Goal: Transaction & Acquisition: Book appointment/travel/reservation

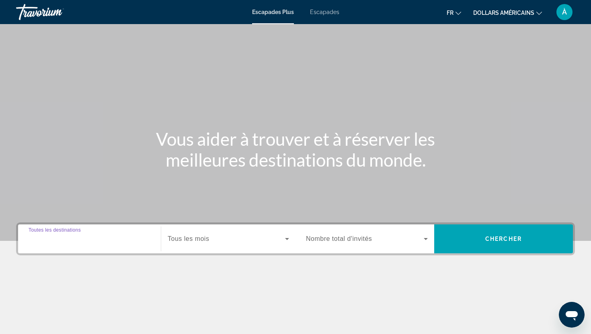
click at [117, 239] on input "Destination Toutes les destinations" at bounding box center [90, 240] width 122 height 10
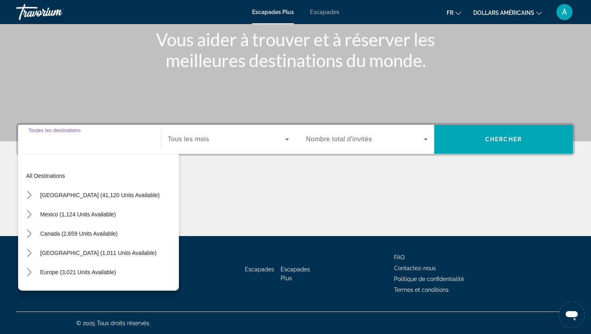
scroll to position [100, 0]
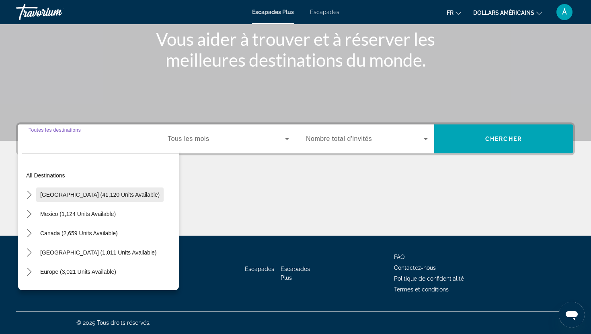
click at [111, 204] on span "Select destination: United States (41,120 units available)" at bounding box center [99, 194] width 127 height 19
type input "**********"
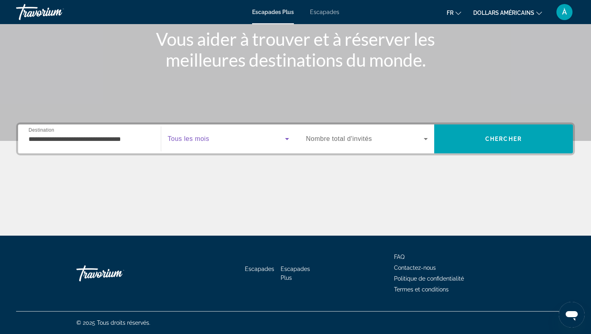
click at [212, 143] on span "Widget de recherche" at bounding box center [226, 139] width 117 height 10
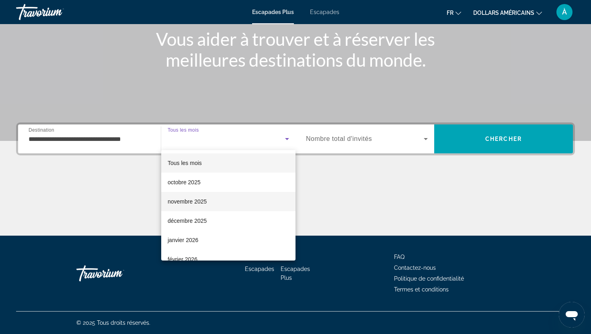
click at [181, 203] on font "novembre 2025" at bounding box center [187, 201] width 39 height 6
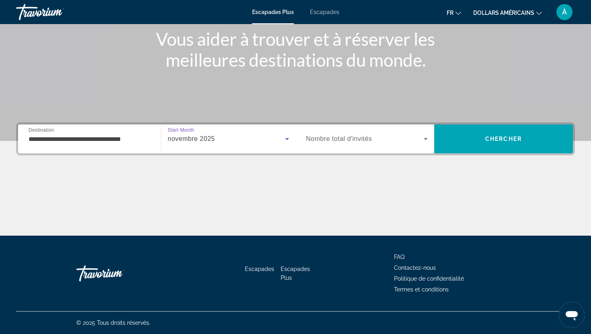
click at [372, 141] on span "Widget de recherche" at bounding box center [365, 139] width 118 height 10
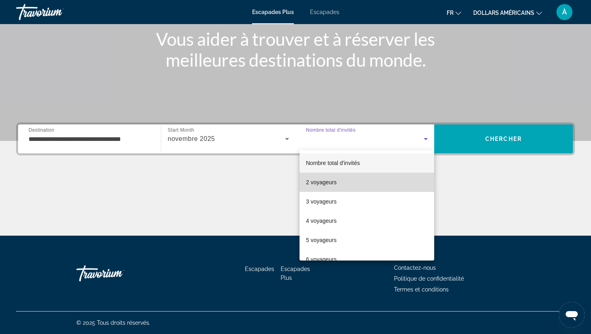
click at [333, 182] on font "2 voyageurs" at bounding box center [321, 182] width 31 height 6
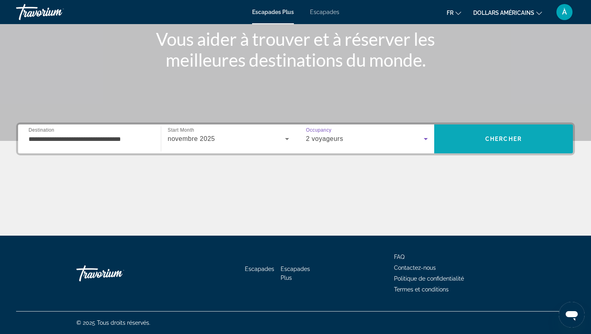
click at [477, 141] on span "Recherche" at bounding box center [503, 138] width 139 height 19
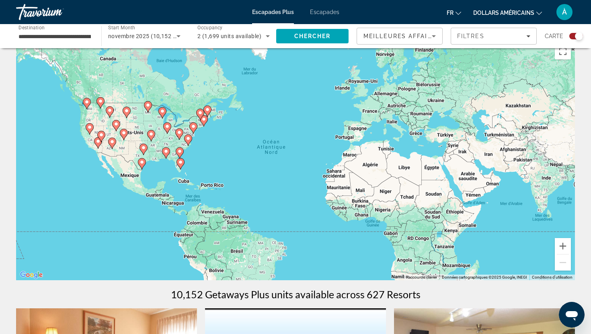
scroll to position [13, 0]
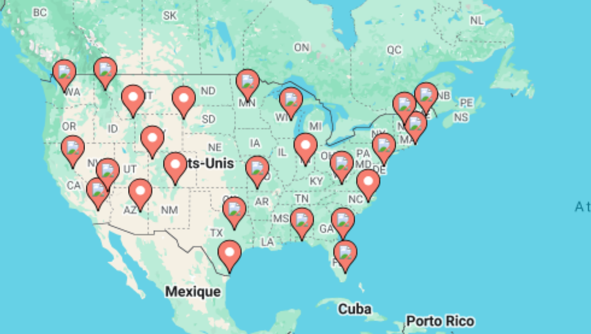
click at [90, 132] on image "Contenu principal" at bounding box center [89, 131] width 5 height 5
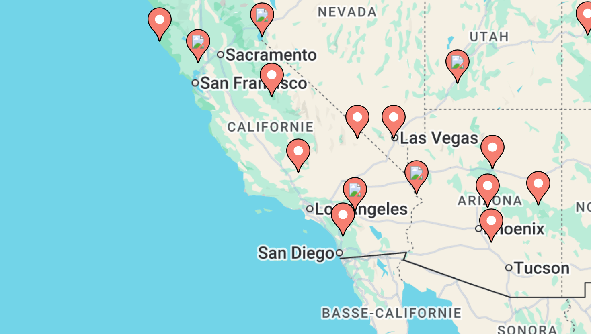
click at [326, 215] on icon "Contenu principal" at bounding box center [326, 214] width 7 height 10
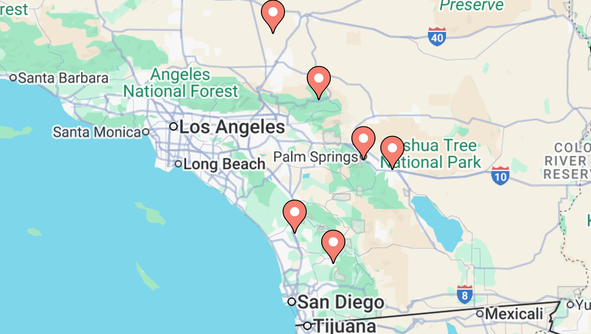
click at [288, 154] on image "Contenu principal" at bounding box center [288, 153] width 5 height 5
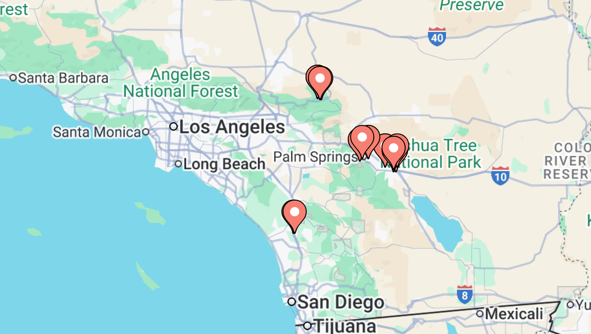
type input "**********"
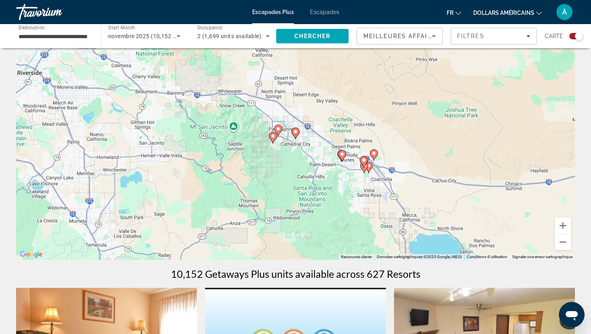
scroll to position [0, 0]
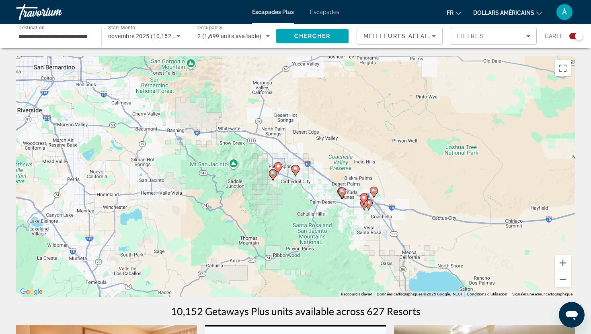
click at [434, 35] on icon "Sort by" at bounding box center [434, 36] width 4 height 2
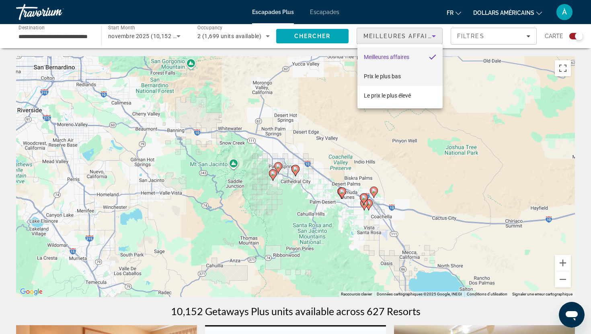
click at [391, 73] on font "Prix ​​​​le plus bas" at bounding box center [382, 76] width 37 height 6
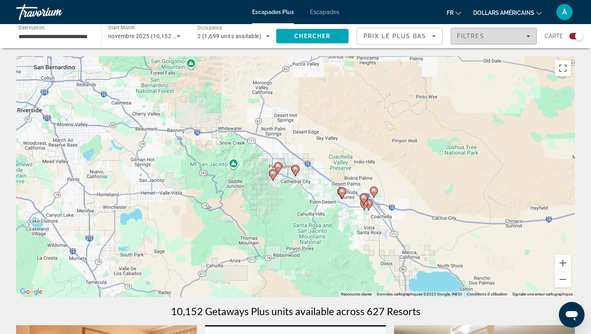
click at [520, 38] on div "Filtres" at bounding box center [493, 36] width 73 height 6
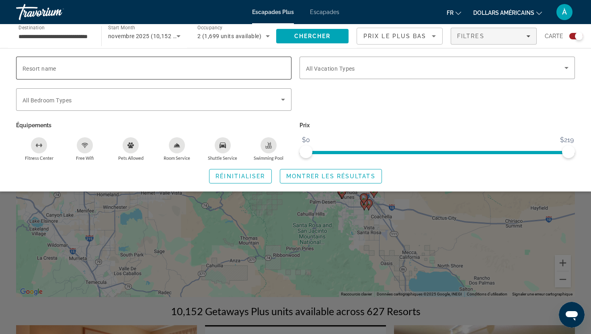
click at [115, 72] on input "Resort name" at bounding box center [154, 68] width 262 height 10
type input "*****"
click at [297, 175] on span "Montrer les résultats" at bounding box center [330, 176] width 89 height 6
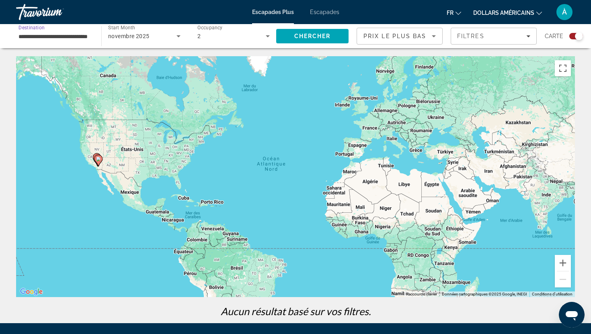
click at [80, 37] on input "**********" at bounding box center [54, 37] width 72 height 10
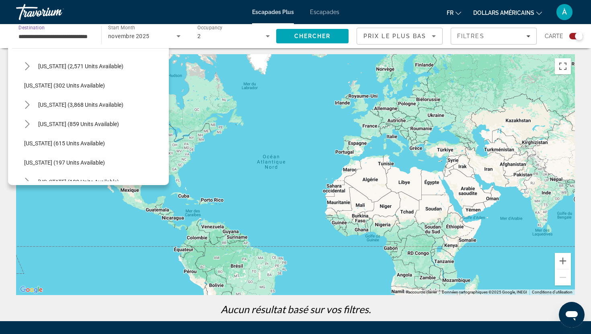
scroll to position [489, 0]
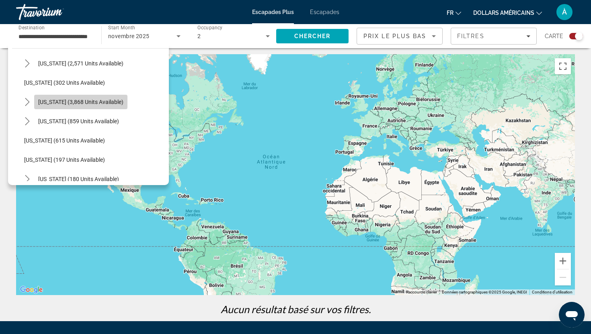
click at [84, 101] on span "[US_STATE] (3,868 units available)" at bounding box center [80, 102] width 85 height 6
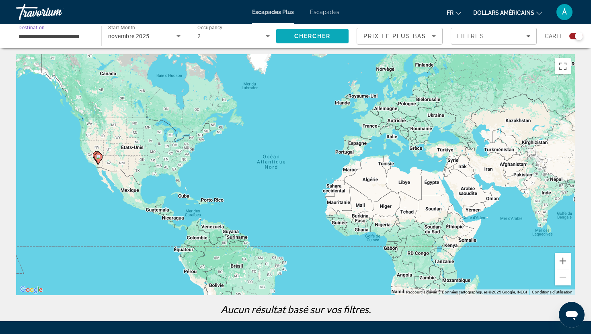
click at [292, 37] on span "Search" at bounding box center [312, 36] width 72 height 19
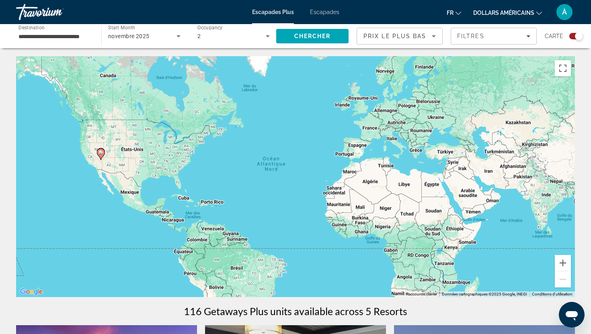
click at [101, 155] on image "Contenu principal" at bounding box center [100, 152] width 5 height 5
type input "**********"
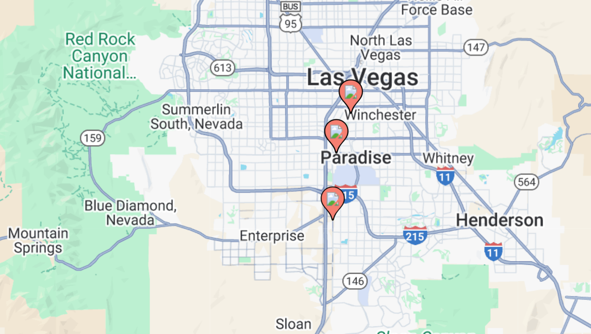
click at [301, 157] on image "Contenu principal" at bounding box center [300, 155] width 5 height 5
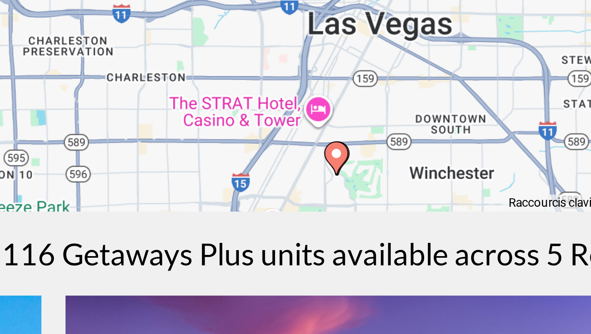
scroll to position [4, 0]
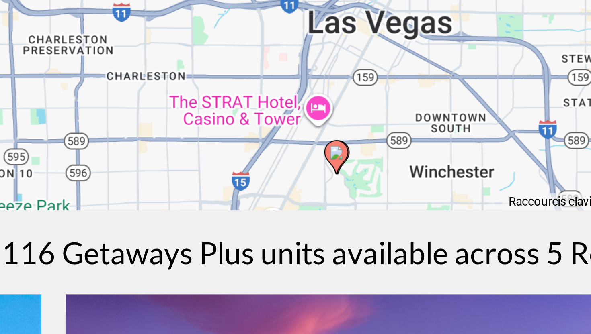
click at [297, 273] on image "Contenu principal" at bounding box center [295, 273] width 5 height 5
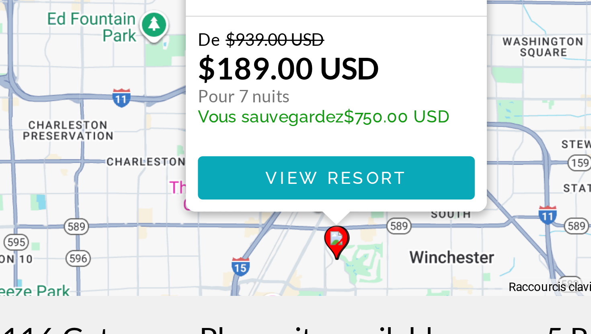
click at [300, 259] on span "View Resort" at bounding box center [295, 258] width 47 height 6
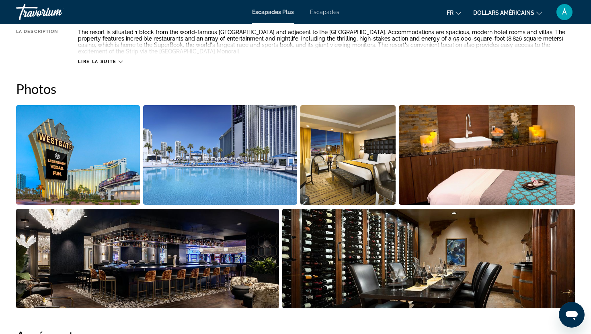
scroll to position [322, 0]
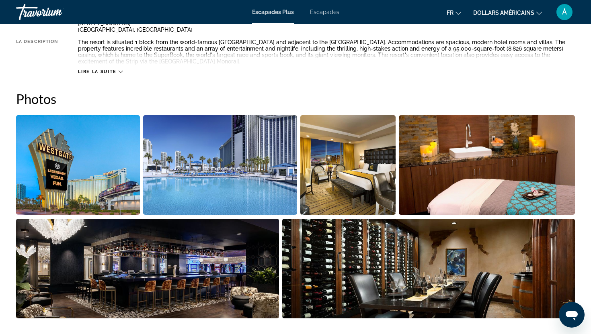
click at [327, 162] on img "Open full-screen image slider" at bounding box center [348, 165] width 96 height 100
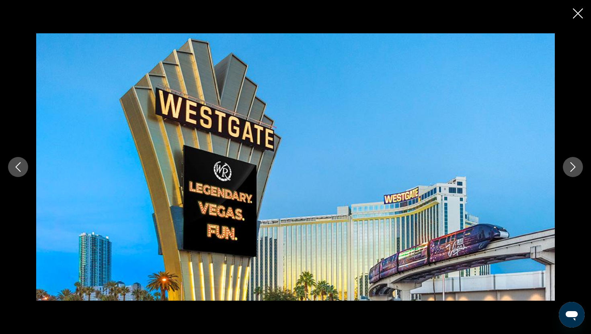
click at [576, 165] on icon "Next image" at bounding box center [573, 167] width 10 height 10
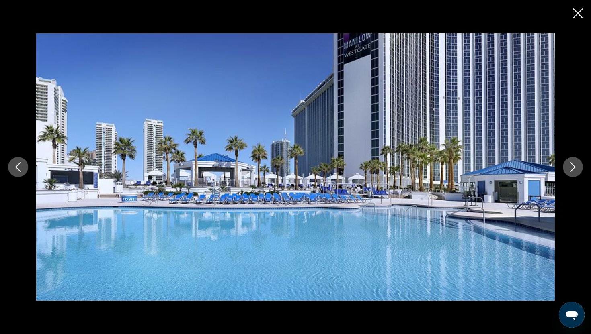
click at [576, 166] on icon "Next image" at bounding box center [573, 167] width 10 height 10
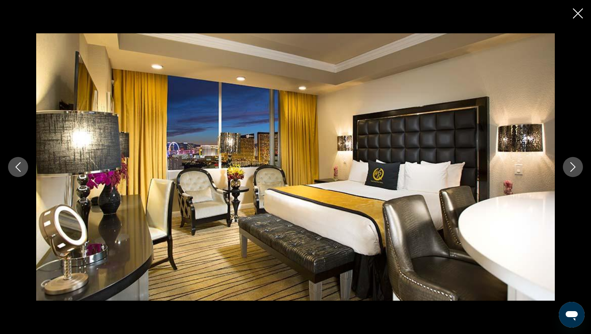
click at [573, 165] on icon "Next image" at bounding box center [573, 167] width 10 height 10
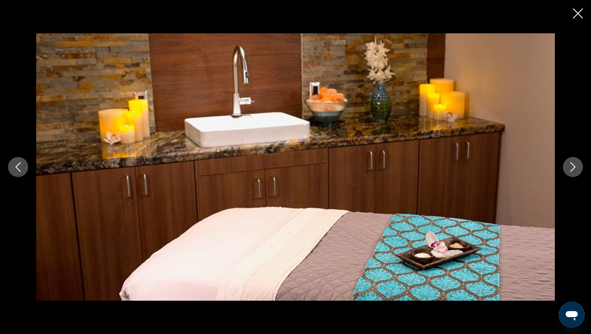
click at [573, 165] on icon "Next image" at bounding box center [573, 167] width 10 height 10
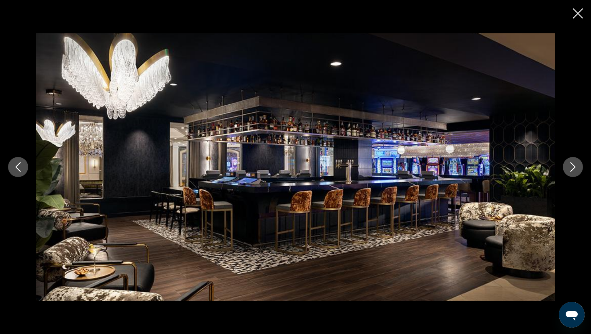
click at [573, 165] on icon "Next image" at bounding box center [573, 167] width 10 height 10
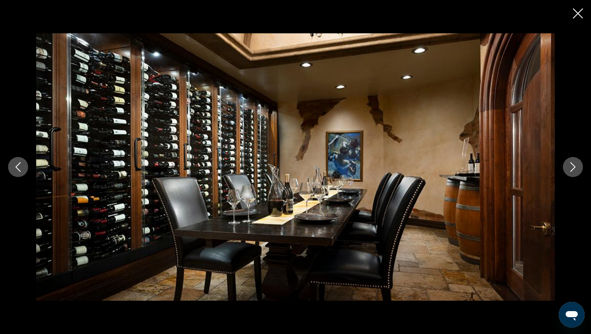
click at [573, 165] on icon "Next image" at bounding box center [573, 167] width 10 height 10
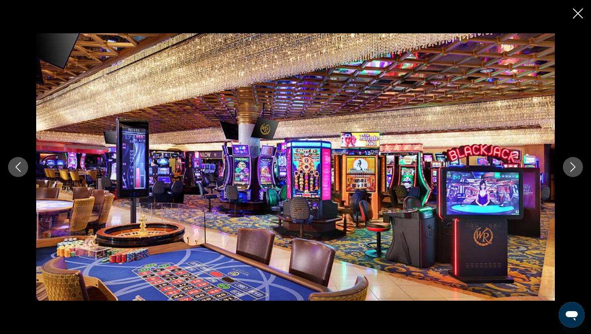
click at [573, 165] on icon "Next image" at bounding box center [573, 167] width 10 height 10
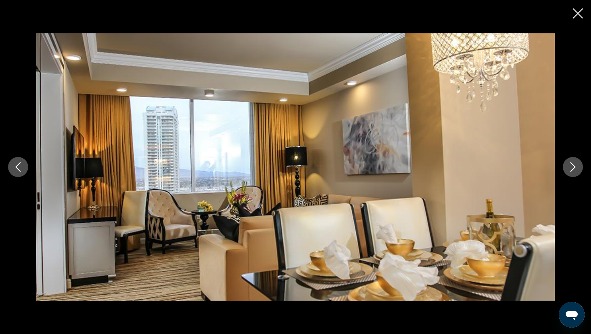
click at [573, 166] on icon "Next image" at bounding box center [573, 167] width 10 height 10
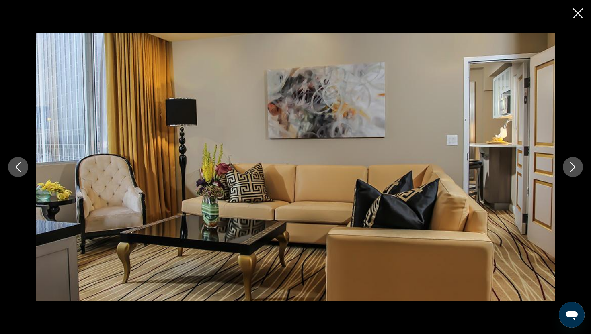
click at [573, 166] on icon "Next image" at bounding box center [573, 167] width 10 height 10
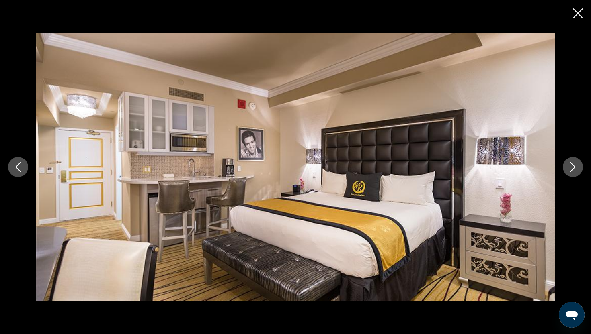
click at [573, 167] on icon "Next image" at bounding box center [573, 167] width 10 height 10
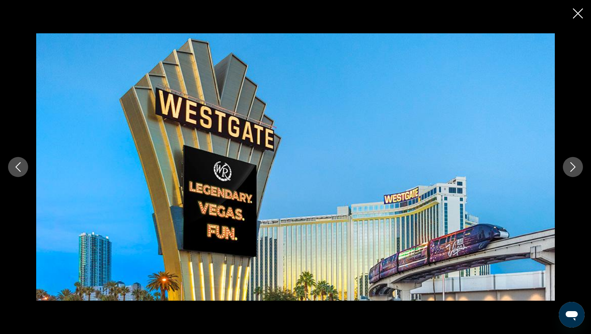
click at [573, 167] on icon "Next image" at bounding box center [573, 167] width 10 height 10
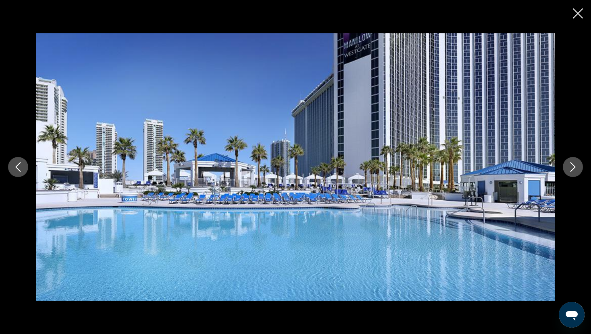
click at [580, 14] on icon "Close slideshow" at bounding box center [578, 13] width 10 height 10
